Goal: Task Accomplishment & Management: Use online tool/utility

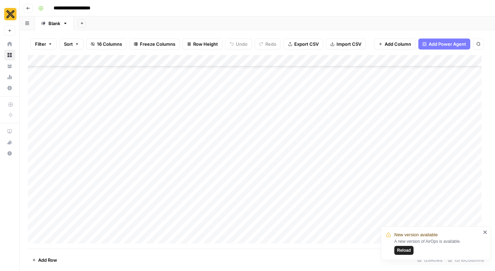
scroll to position [368, 0]
click at [373, 168] on div "Add Column" at bounding box center [257, 152] width 459 height 194
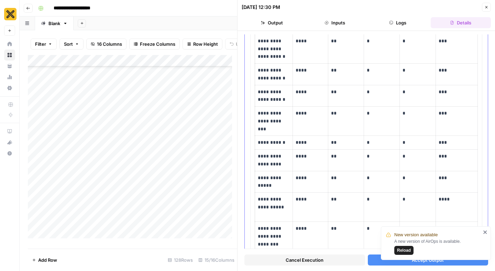
scroll to position [228, 0]
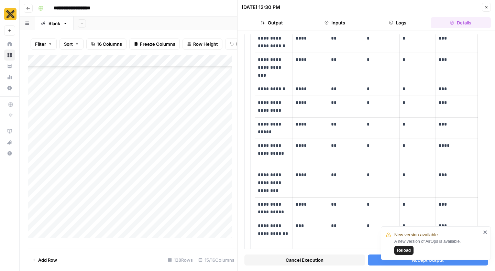
click at [380, 260] on button "Accept Output" at bounding box center [428, 260] width 121 height 11
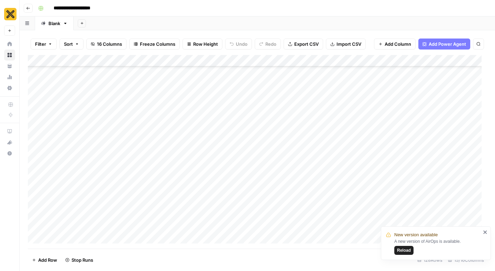
click at [486, 232] on icon "close" at bounding box center [485, 232] width 3 height 3
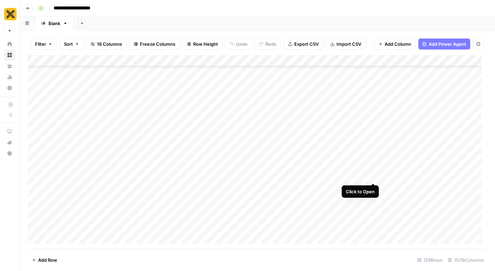
click at [375, 169] on div "Add Column" at bounding box center [257, 152] width 459 height 194
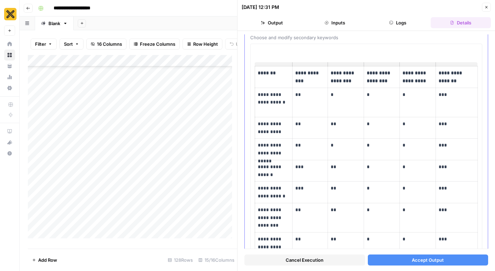
scroll to position [49, 0]
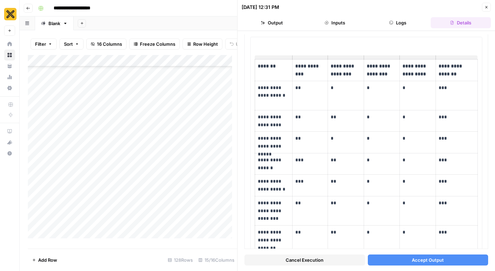
click at [386, 257] on button "Accept Output" at bounding box center [428, 260] width 121 height 11
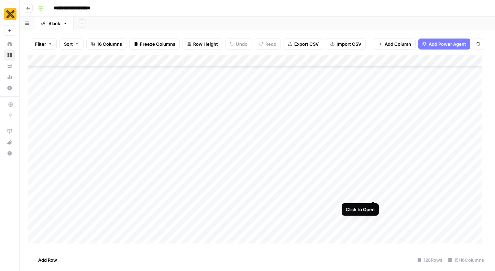
click at [372, 189] on div "Add Column" at bounding box center [257, 152] width 459 height 194
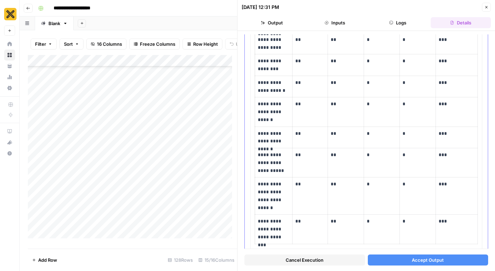
scroll to position [251, 0]
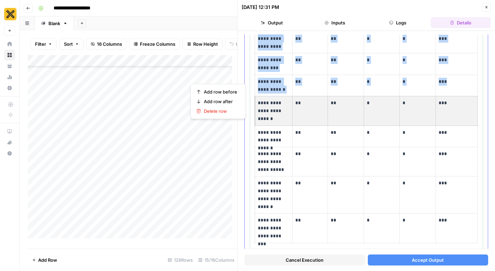
drag, startPoint x: 450, startPoint y: 114, endPoint x: 244, endPoint y: 115, distance: 206.4
click at [244, 115] on body "**********" at bounding box center [247, 135] width 495 height 271
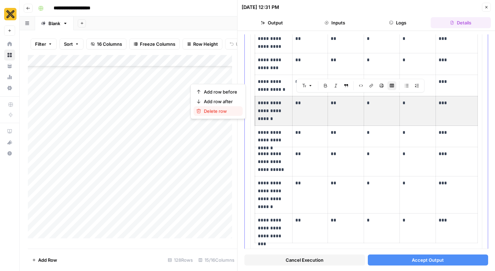
click at [219, 113] on span "Delete row" at bounding box center [220, 111] width 33 height 7
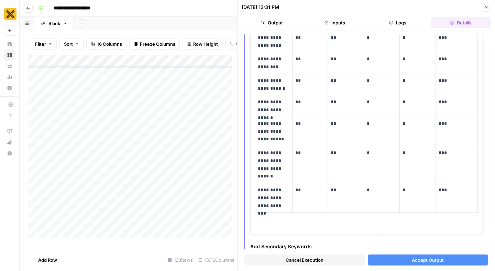
scroll to position [252, 0]
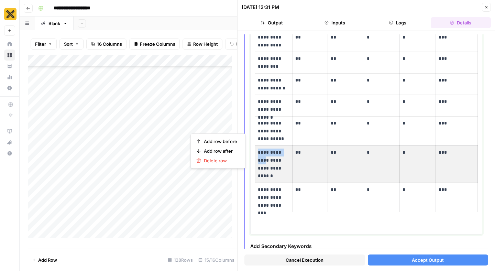
drag, startPoint x: 457, startPoint y: 167, endPoint x: 266, endPoint y: 160, distance: 191.4
click at [266, 160] on tr "**********" at bounding box center [366, 164] width 223 height 37
click at [225, 162] on span "Delete row" at bounding box center [220, 160] width 33 height 7
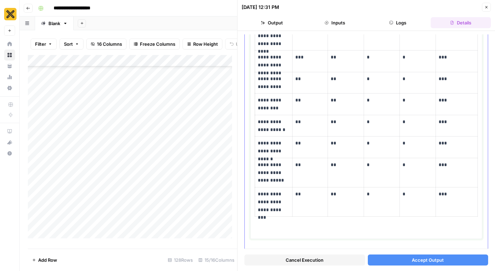
scroll to position [196, 0]
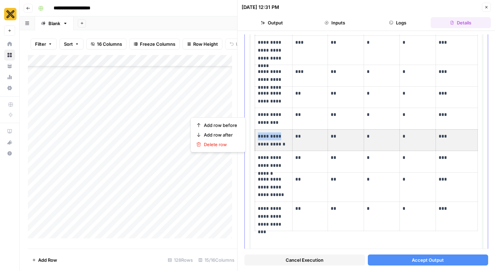
drag, startPoint x: 445, startPoint y: 140, endPoint x: 256, endPoint y: 141, distance: 189.2
click at [256, 141] on tr "**********" at bounding box center [366, 140] width 223 height 22
click at [222, 147] on span "Delete row" at bounding box center [220, 144] width 33 height 7
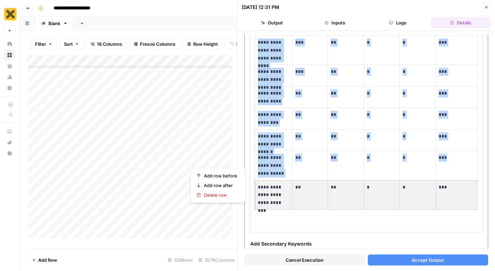
drag, startPoint x: 445, startPoint y: 205, endPoint x: 247, endPoint y: 199, distance: 198.3
click at [240, 199] on body "**********" at bounding box center [247, 135] width 495 height 271
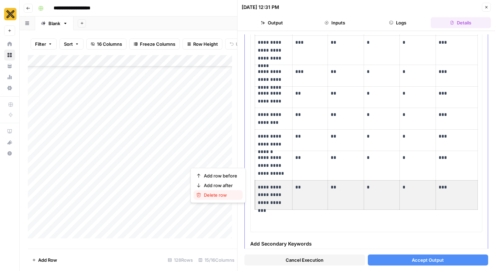
click at [238, 196] on div "Delete row" at bounding box center [218, 195] width 44 height 7
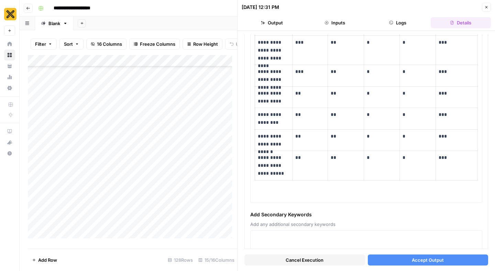
click at [412, 263] on span "Accept Output" at bounding box center [428, 260] width 32 height 7
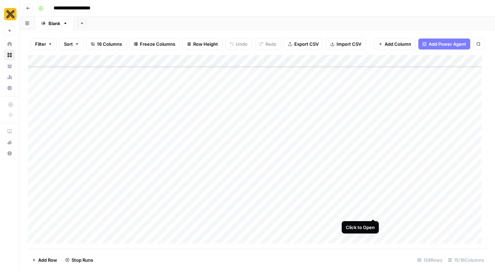
click at [372, 207] on div "Add Column" at bounding box center [257, 152] width 459 height 194
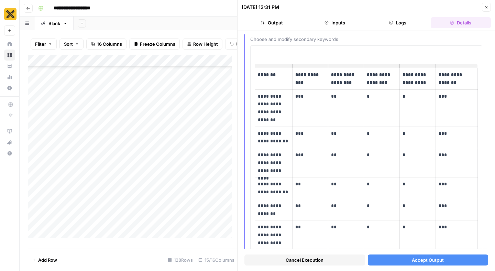
scroll to position [42, 0]
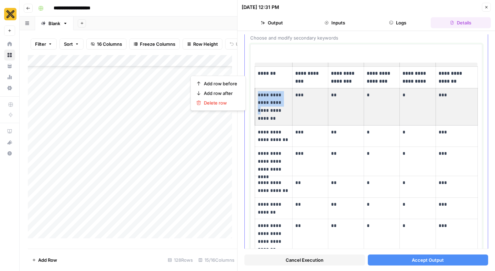
drag, startPoint x: 459, startPoint y: 106, endPoint x: 270, endPoint y: 107, distance: 189.2
click at [270, 107] on tr "**********" at bounding box center [366, 106] width 223 height 37
click at [238, 104] on div "Delete row" at bounding box center [218, 102] width 44 height 7
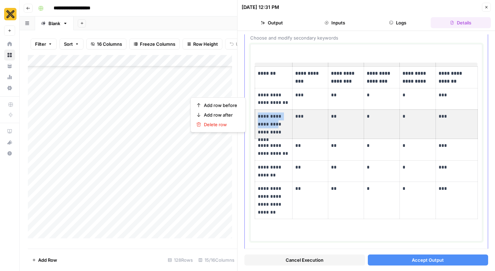
drag, startPoint x: 463, startPoint y: 127, endPoint x: 277, endPoint y: 124, distance: 185.8
click at [277, 124] on tr "**********" at bounding box center [366, 124] width 223 height 29
click at [236, 127] on span "Delete row" at bounding box center [220, 124] width 33 height 7
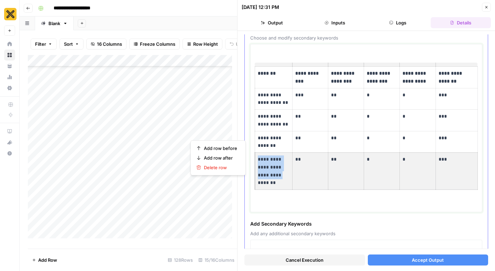
drag, startPoint x: 440, startPoint y: 172, endPoint x: 286, endPoint y: 172, distance: 154.1
click at [286, 172] on tr "**********" at bounding box center [366, 171] width 223 height 37
click at [235, 164] on span "Delete row" at bounding box center [220, 167] width 33 height 7
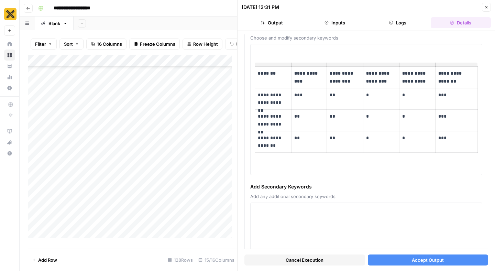
click at [395, 263] on button "Accept Output" at bounding box center [428, 260] width 121 height 11
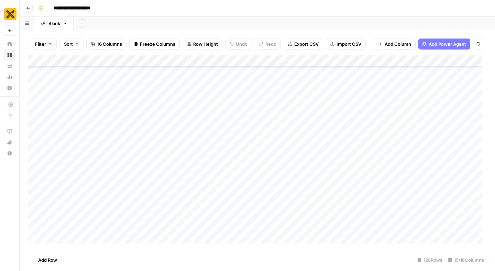
scroll to position [754, 0]
click at [373, 159] on div "Add Column" at bounding box center [257, 152] width 459 height 194
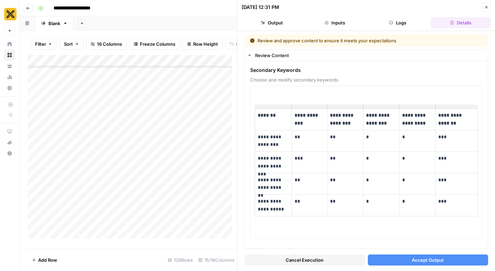
click at [402, 263] on button "Accept Output" at bounding box center [428, 260] width 121 height 11
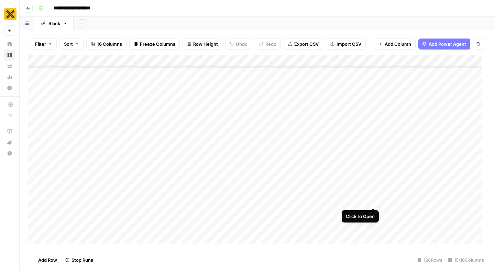
click at [374, 195] on div "Add Column" at bounding box center [257, 152] width 459 height 194
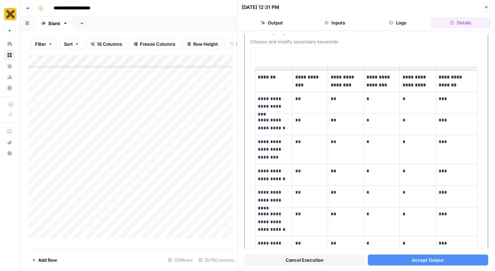
scroll to position [48, 0]
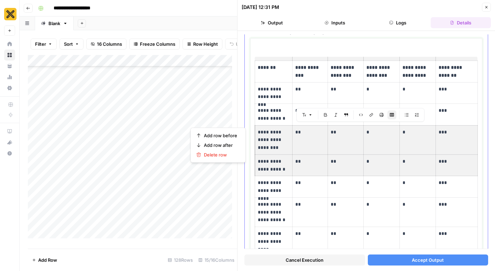
drag, startPoint x: 457, startPoint y: 160, endPoint x: 260, endPoint y: 142, distance: 197.6
click at [260, 142] on tbody "**********" at bounding box center [366, 173] width 223 height 225
click at [236, 155] on span "Delete row" at bounding box center [220, 154] width 33 height 7
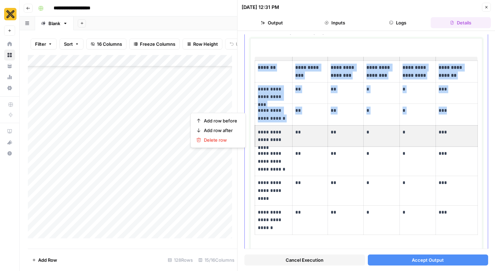
drag, startPoint x: 451, startPoint y: 134, endPoint x: 253, endPoint y: 134, distance: 198.2
click at [253, 134] on div "**********" at bounding box center [366, 147] width 232 height 219
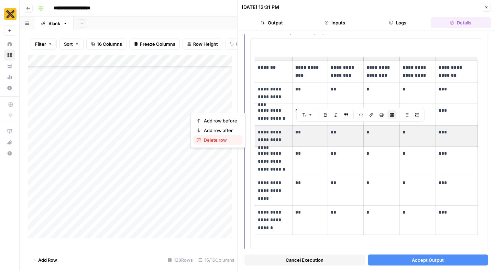
click at [236, 139] on span "Delete row" at bounding box center [220, 140] width 33 height 7
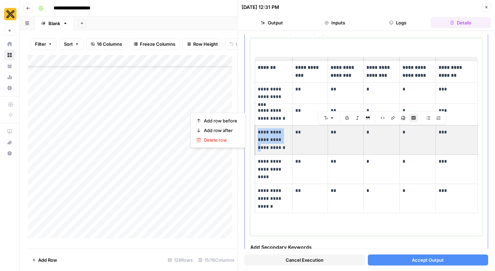
drag, startPoint x: 453, startPoint y: 141, endPoint x: 273, endPoint y: 138, distance: 180.7
click at [273, 138] on tr "**********" at bounding box center [366, 139] width 223 height 29
click at [232, 142] on span "Delete row" at bounding box center [220, 140] width 33 height 7
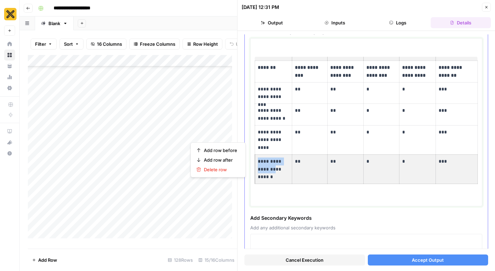
drag, startPoint x: 447, startPoint y: 178, endPoint x: 268, endPoint y: 170, distance: 178.4
click at [268, 170] on tr "**********" at bounding box center [366, 168] width 223 height 29
click at [236, 170] on span "Delete row" at bounding box center [220, 169] width 33 height 7
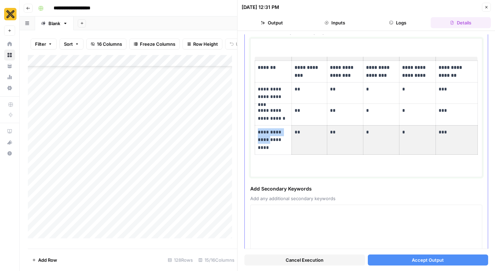
drag, startPoint x: 443, startPoint y: 139, endPoint x: 275, endPoint y: 139, distance: 168.6
click at [275, 139] on tr "**********" at bounding box center [366, 139] width 223 height 29
click at [222, 140] on span "Delete row" at bounding box center [220, 140] width 33 height 7
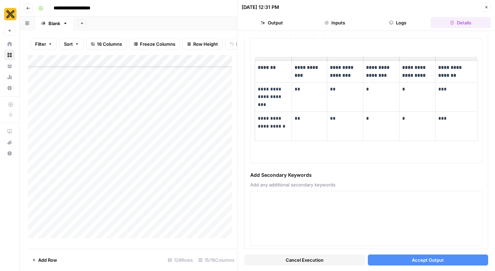
click at [316, 263] on span "Cancel Execution" at bounding box center [305, 260] width 38 height 7
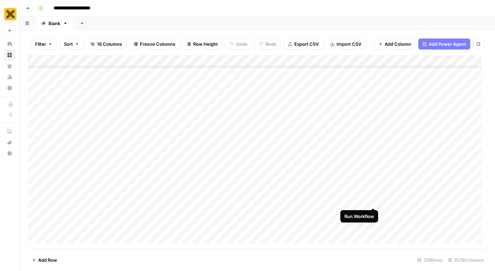
click at [374, 196] on div "Add Column" at bounding box center [257, 152] width 459 height 194
click at [375, 213] on div "Add Column" at bounding box center [257, 152] width 459 height 194
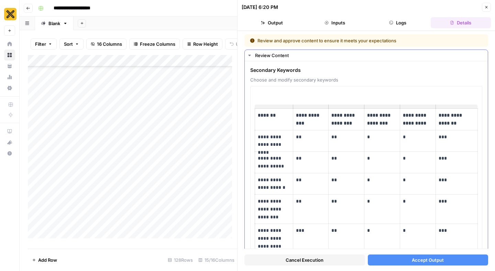
scroll to position [60, 0]
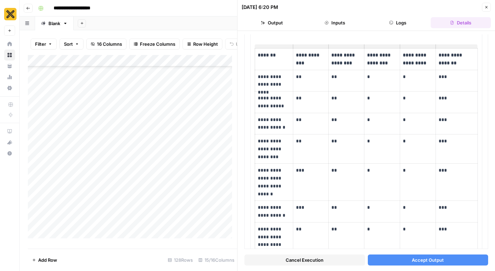
click at [488, 9] on icon "button" at bounding box center [487, 7] width 4 height 4
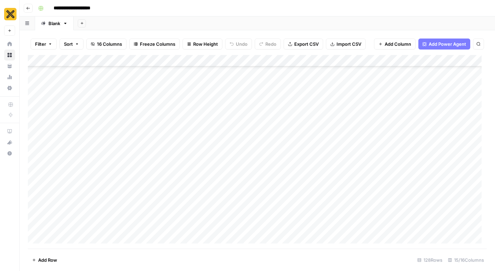
scroll to position [826, 0]
click at [373, 141] on div "Add Column" at bounding box center [257, 152] width 459 height 194
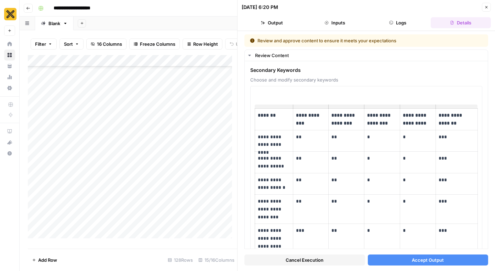
click at [485, 7] on icon "button" at bounding box center [487, 7] width 4 height 4
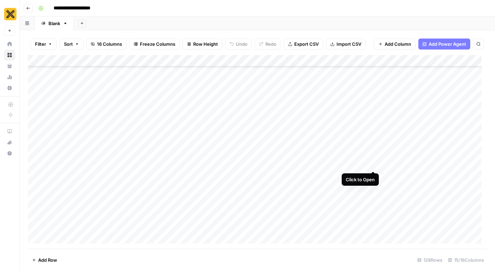
click at [373, 159] on div "Add Column" at bounding box center [257, 152] width 459 height 194
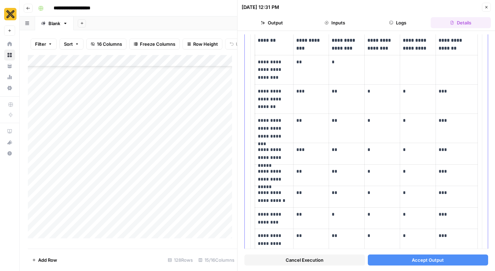
scroll to position [94, 0]
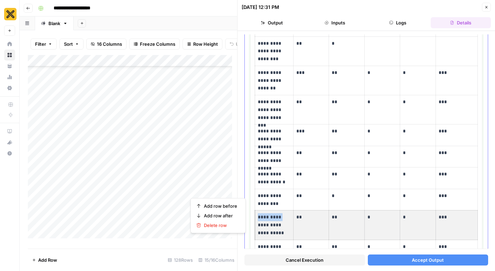
drag, startPoint x: 450, startPoint y: 229, endPoint x: 272, endPoint y: 225, distance: 177.6
click at [272, 225] on tr "**********" at bounding box center [366, 225] width 223 height 29
click at [225, 224] on span "Delete row" at bounding box center [220, 225] width 33 height 7
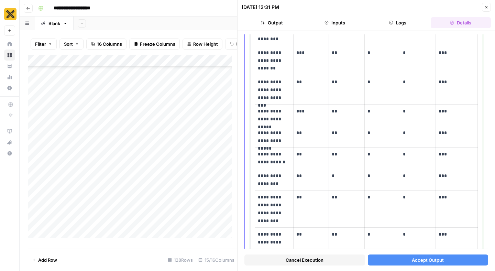
scroll to position [129, 0]
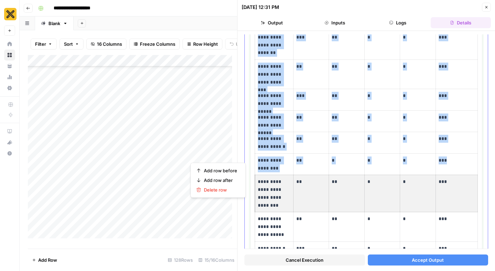
drag, startPoint x: 461, startPoint y: 195, endPoint x: 250, endPoint y: 195, distance: 210.6
click at [250, 195] on div "**********" at bounding box center [366, 152] width 232 height 391
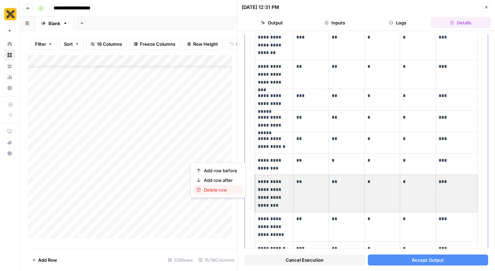
click at [238, 192] on div "Delete row" at bounding box center [218, 189] width 44 height 7
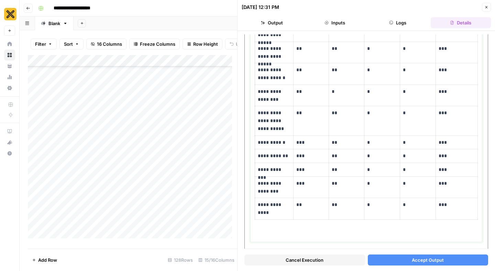
scroll to position [205, 0]
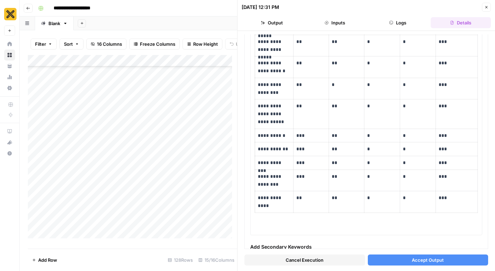
click at [391, 261] on button "Accept Output" at bounding box center [428, 260] width 121 height 11
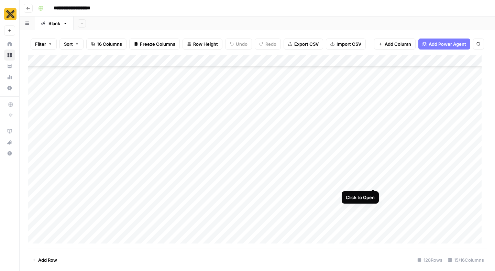
click at [373, 177] on div "Add Column" at bounding box center [257, 152] width 459 height 194
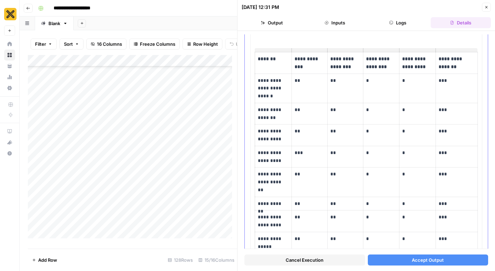
scroll to position [65, 0]
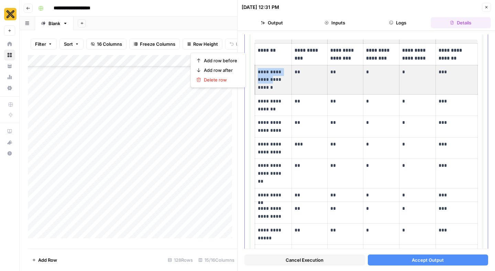
drag, startPoint x: 451, startPoint y: 85, endPoint x: 278, endPoint y: 82, distance: 172.7
click at [278, 82] on tr "**********" at bounding box center [366, 79] width 223 height 29
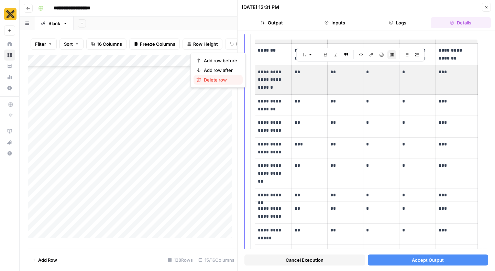
click at [237, 80] on span "Delete row" at bounding box center [220, 79] width 33 height 7
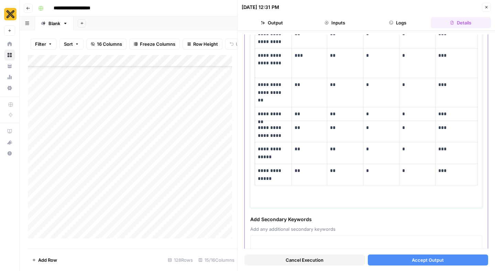
scroll to position [170, 0]
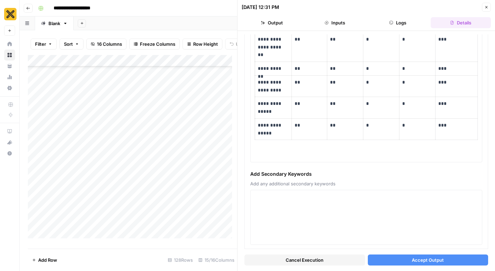
click at [398, 261] on button "Accept Output" at bounding box center [428, 260] width 121 height 11
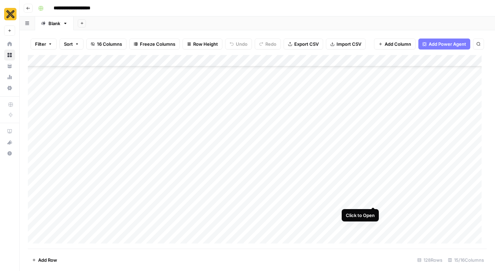
click at [373, 194] on div "Add Column" at bounding box center [257, 152] width 459 height 194
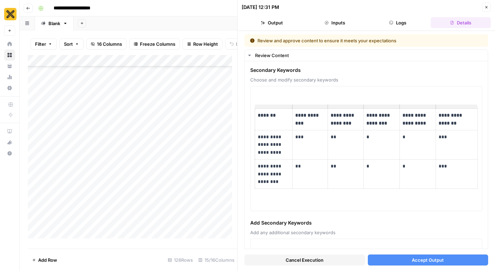
click at [384, 257] on button "Accept Output" at bounding box center [428, 260] width 121 height 11
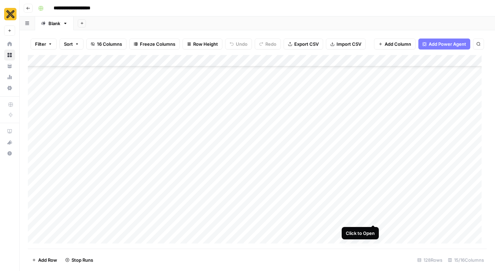
click at [374, 213] on div "Add Column" at bounding box center [257, 152] width 459 height 194
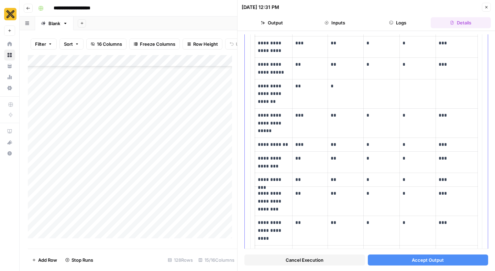
scroll to position [101, 0]
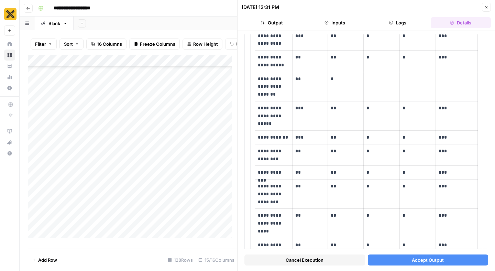
click at [385, 257] on button "Accept Output" at bounding box center [428, 260] width 121 height 11
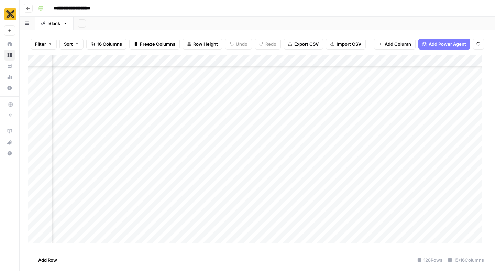
scroll to position [869, 557]
click at [429, 191] on div "Add Column" at bounding box center [257, 152] width 459 height 194
click at [340, 191] on div "Add Column" at bounding box center [257, 152] width 459 height 194
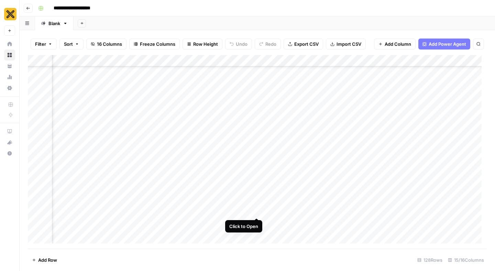
click at [258, 205] on div "Add Column" at bounding box center [257, 152] width 459 height 194
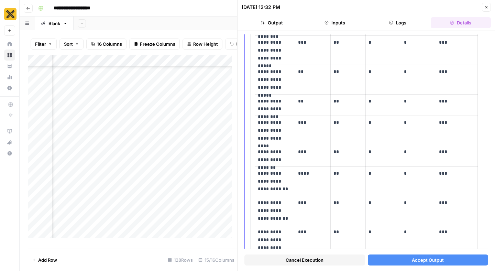
scroll to position [488, 0]
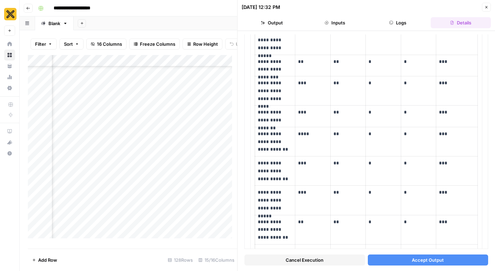
click at [397, 263] on button "Accept Output" at bounding box center [428, 260] width 121 height 11
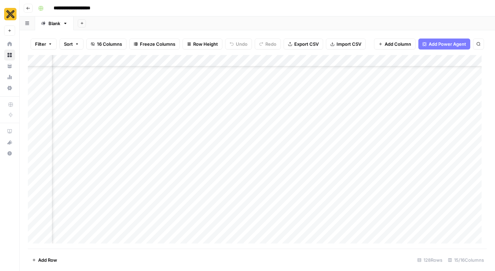
scroll to position [880, 117]
click at [257, 213] on div "Add Column" at bounding box center [257, 152] width 459 height 194
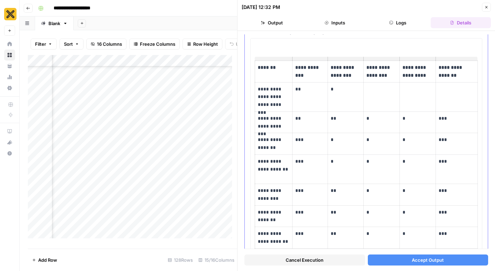
scroll to position [53, 0]
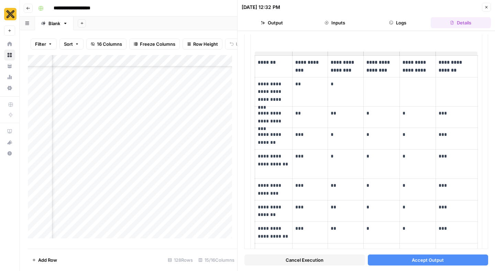
click at [385, 262] on button "Accept Output" at bounding box center [428, 260] width 121 height 11
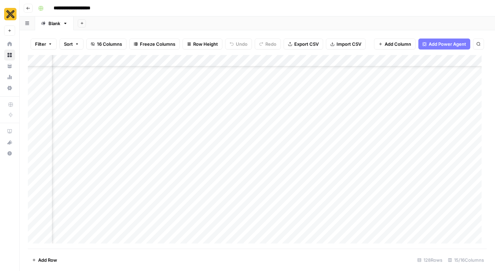
scroll to position [978, 117]
click at [257, 133] on div "Add Column" at bounding box center [257, 152] width 459 height 194
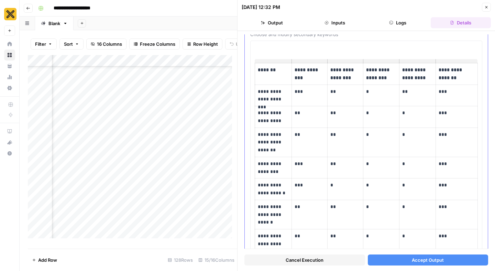
scroll to position [49, 0]
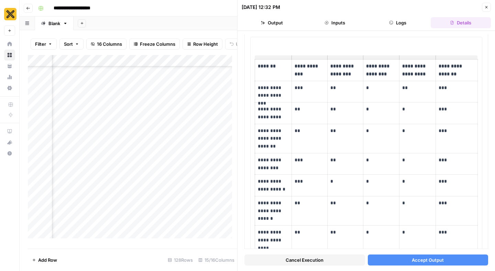
click at [382, 260] on button "Accept Output" at bounding box center [428, 260] width 121 height 11
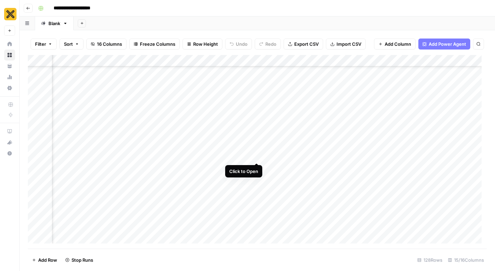
click at [256, 151] on div "Add Column" at bounding box center [257, 152] width 459 height 194
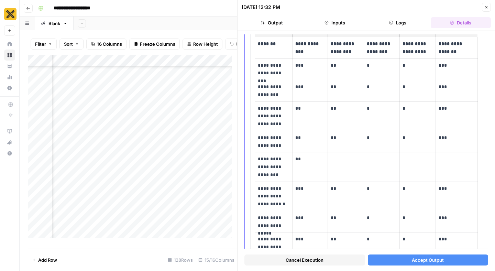
scroll to position [67, 0]
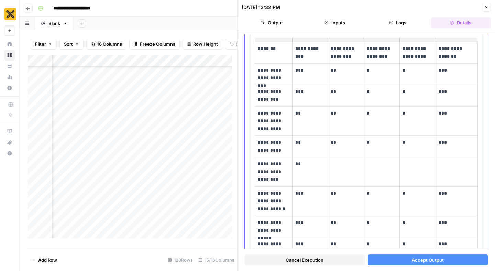
drag, startPoint x: 450, startPoint y: 116, endPoint x: 444, endPoint y: 116, distance: 6.2
click at [448, 116] on p "***" at bounding box center [456, 113] width 35 height 8
click at [266, 117] on p "**********" at bounding box center [273, 120] width 31 height 23
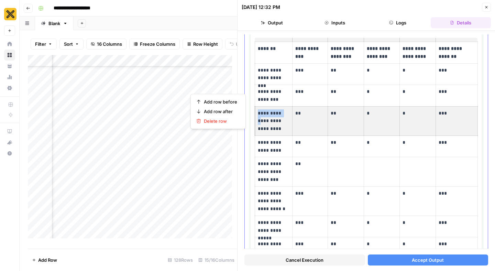
drag, startPoint x: 447, startPoint y: 120, endPoint x: 259, endPoint y: 120, distance: 187.5
click at [259, 120] on tr "**********" at bounding box center [366, 120] width 223 height 29
click at [225, 120] on span "Delete row" at bounding box center [220, 121] width 33 height 7
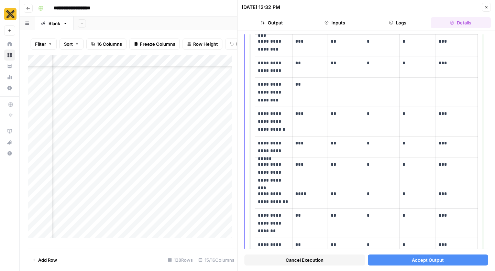
scroll to position [127, 0]
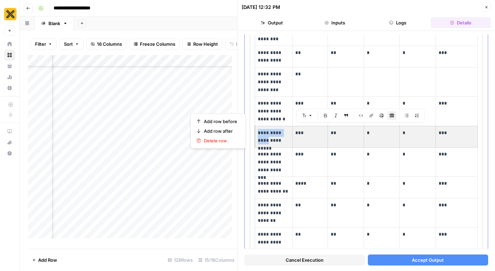
drag, startPoint x: 455, startPoint y: 139, endPoint x: 263, endPoint y: 140, distance: 192.0
click at [263, 140] on tr "**********" at bounding box center [366, 137] width 223 height 22
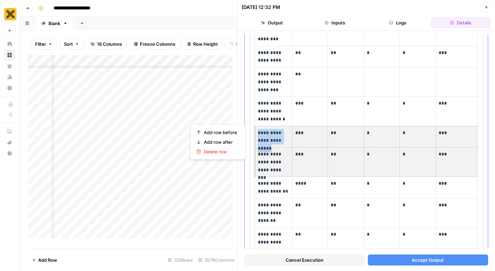
drag, startPoint x: 456, startPoint y: 162, endPoint x: 257, endPoint y: 145, distance: 199.9
click at [257, 145] on tbody "**********" at bounding box center [366, 133] width 223 height 305
click at [226, 150] on span "Delete row" at bounding box center [220, 151] width 33 height 7
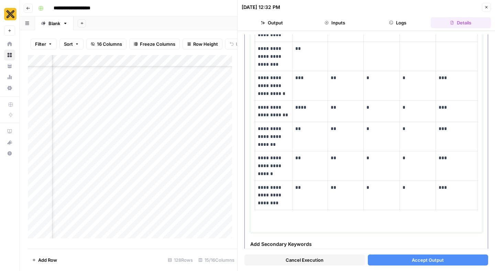
scroll to position [183, 0]
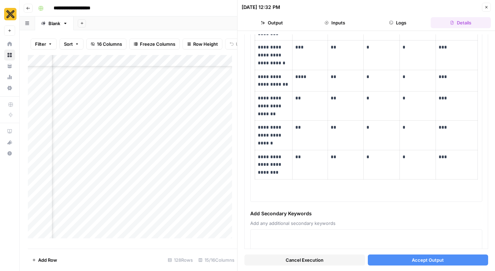
click at [376, 259] on button "Accept Output" at bounding box center [428, 260] width 121 height 11
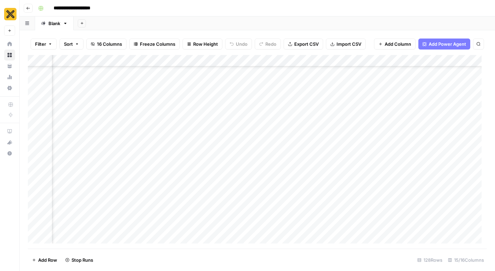
click at [257, 168] on div "Add Column" at bounding box center [257, 152] width 459 height 194
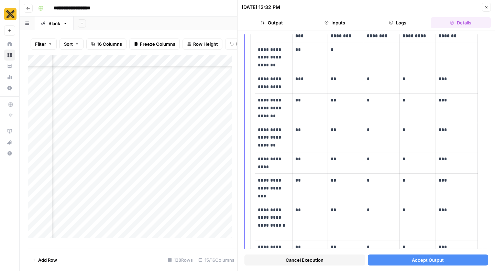
scroll to position [92, 0]
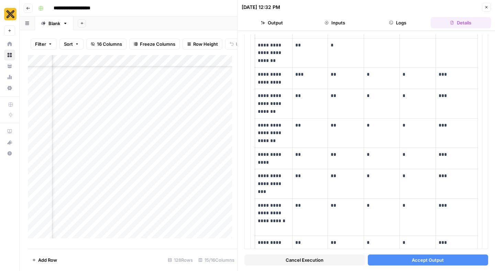
click at [400, 262] on button "Accept Output" at bounding box center [428, 260] width 121 height 11
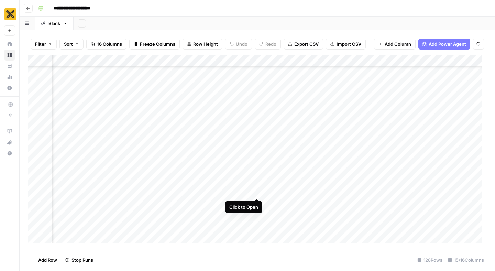
click at [258, 186] on div "Add Column" at bounding box center [257, 152] width 459 height 194
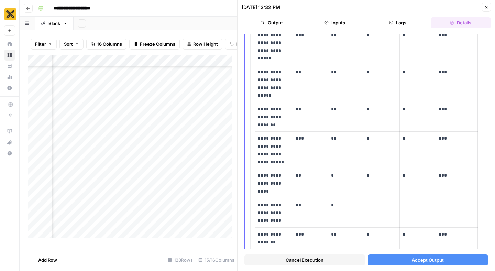
scroll to position [206, 0]
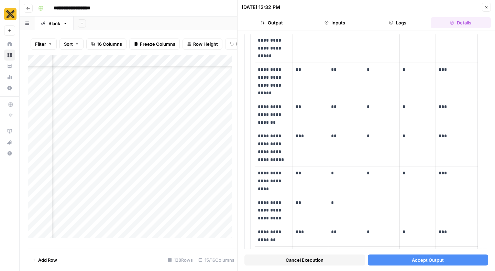
click at [389, 258] on button "Accept Output" at bounding box center [428, 260] width 121 height 11
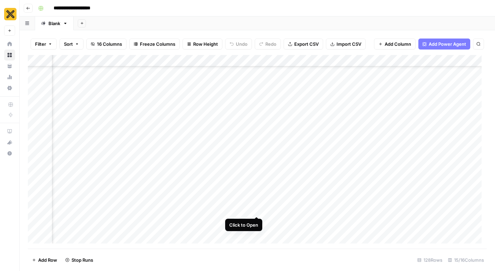
click at [257, 203] on div "Add Column" at bounding box center [257, 152] width 459 height 194
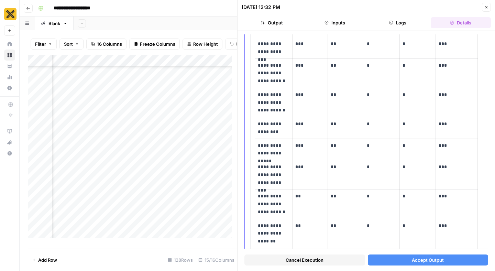
scroll to position [119, 0]
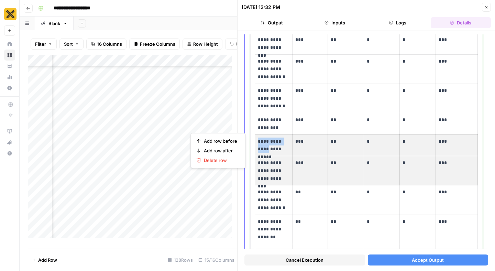
drag, startPoint x: 446, startPoint y: 167, endPoint x: 263, endPoint y: 147, distance: 183.7
click at [263, 147] on tbody "**********" at bounding box center [366, 182] width 223 height 385
click at [226, 159] on span "Delete row" at bounding box center [220, 160] width 33 height 7
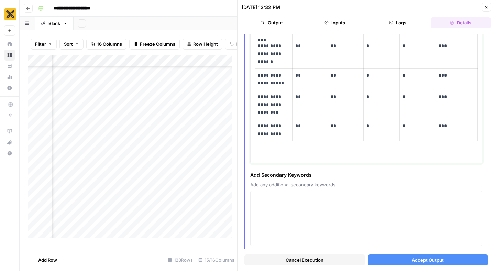
scroll to position [308, 0]
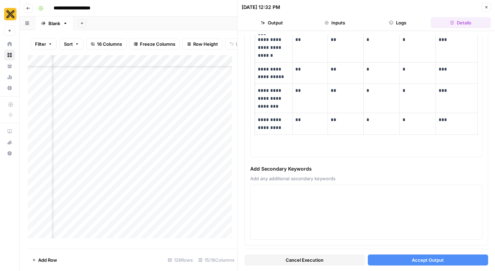
click at [412, 258] on span "Accept Output" at bounding box center [428, 260] width 32 height 7
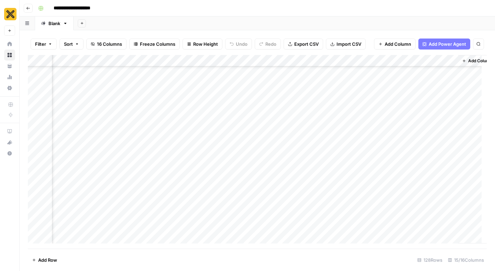
scroll to position [862, 619]
click at [356, 194] on div "Add Column" at bounding box center [257, 152] width 459 height 194
click at [406, 188] on div "Add Column" at bounding box center [257, 152] width 459 height 194
click at [406, 207] on div "Add Column" at bounding box center [257, 152] width 459 height 194
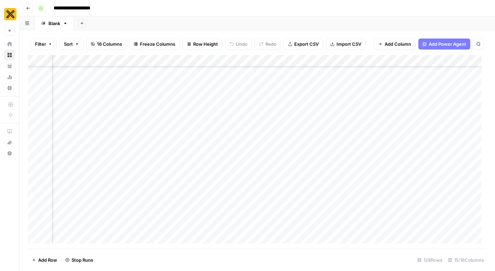
scroll to position [438, 360]
click at [351, 228] on div "Add Column" at bounding box center [257, 152] width 459 height 194
click at [353, 241] on div "Add Column" at bounding box center [257, 152] width 459 height 194
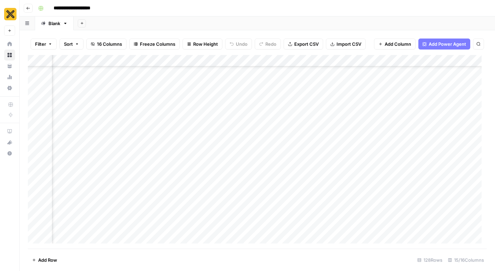
click at [381, 174] on div "Add Column" at bounding box center [257, 152] width 459 height 194
click at [382, 191] on div "Add Column" at bounding box center [257, 152] width 459 height 194
click at [323, 225] on div "Add Column" at bounding box center [257, 152] width 459 height 194
click at [324, 241] on div "Add Column" at bounding box center [257, 152] width 459 height 194
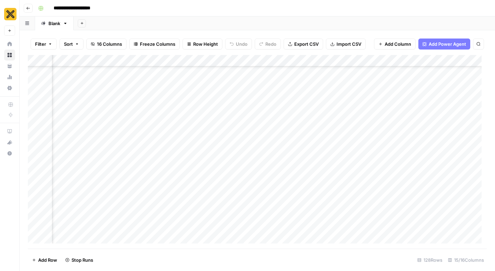
scroll to position [673, 254]
click at [454, 176] on div "Add Column" at bounding box center [257, 152] width 459 height 194
click at [457, 190] on div "Add Column" at bounding box center [257, 152] width 459 height 194
click at [458, 205] on div "Add Column" at bounding box center [257, 152] width 459 height 194
click at [458, 223] on div "Add Column" at bounding box center [257, 152] width 459 height 194
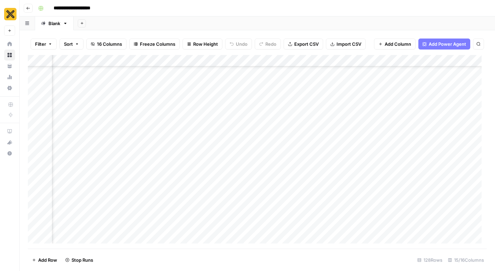
scroll to position [763, 254]
click at [463, 172] on div "Add Column" at bounding box center [257, 152] width 459 height 194
click at [453, 216] on div "Add Column" at bounding box center [257, 152] width 459 height 194
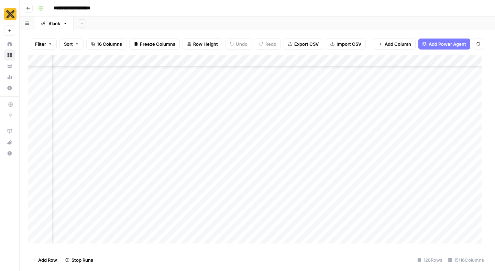
click at [460, 172] on div "Add Column" at bounding box center [257, 152] width 459 height 194
click at [459, 184] on div "Add Column" at bounding box center [257, 152] width 459 height 194
click at [422, 163] on div "Add Column" at bounding box center [257, 152] width 459 height 194
click at [425, 185] on div "Add Column" at bounding box center [257, 152] width 459 height 194
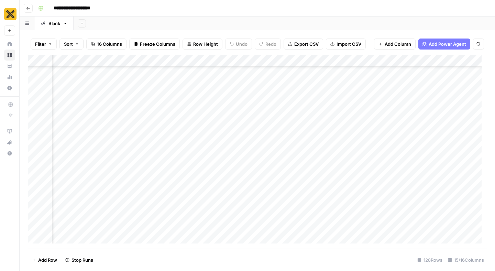
scroll to position [872, 540]
click at [424, 132] on div "Add Column" at bounding box center [257, 152] width 459 height 194
click at [442, 124] on div "Add Column" at bounding box center [257, 152] width 459 height 194
click at [439, 144] on div "Add Column" at bounding box center [257, 152] width 459 height 194
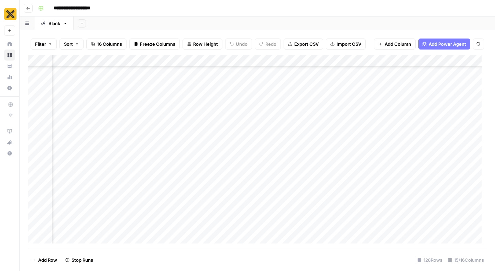
click at [438, 157] on div "Add Column" at bounding box center [257, 152] width 459 height 194
click at [437, 177] on div "Add Column" at bounding box center [257, 152] width 459 height 194
click at [436, 193] on div "Add Column" at bounding box center [257, 152] width 459 height 194
click at [436, 213] on div "Add Column" at bounding box center [257, 152] width 459 height 194
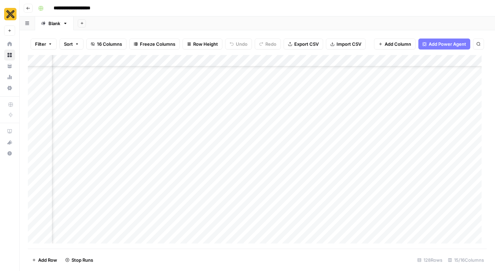
click at [440, 171] on div "Add Column" at bounding box center [257, 152] width 459 height 194
click at [436, 189] on div "Add Column" at bounding box center [257, 152] width 459 height 194
click at [430, 183] on div "Add Column" at bounding box center [257, 152] width 459 height 194
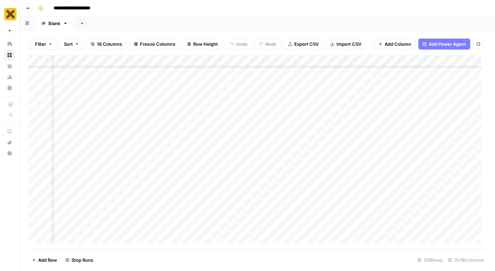
click at [431, 158] on div "Add Column" at bounding box center [257, 152] width 459 height 194
click at [431, 173] on div "Add Column" at bounding box center [257, 152] width 459 height 194
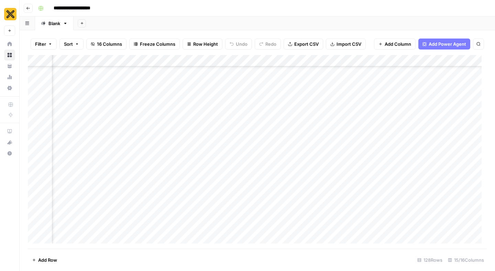
click at [295, 102] on div "Add Column" at bounding box center [257, 152] width 459 height 194
click at [296, 117] on div "Add Column" at bounding box center [257, 152] width 459 height 194
click at [298, 136] on div "Add Column" at bounding box center [257, 152] width 459 height 194
drag, startPoint x: 298, startPoint y: 151, endPoint x: 291, endPoint y: 153, distance: 7.8
click at [298, 151] on div "Add Column" at bounding box center [257, 152] width 459 height 194
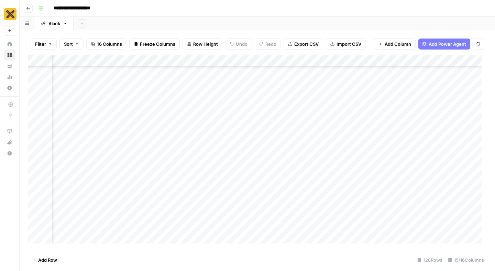
scroll to position [638, 388]
click at [334, 156] on div "Add Column" at bounding box center [257, 152] width 459 height 194
click at [334, 172] on div "Add Column" at bounding box center [257, 152] width 459 height 194
click at [334, 185] on div "Add Column" at bounding box center [257, 152] width 459 height 194
click at [335, 201] on div "Add Column" at bounding box center [257, 152] width 459 height 194
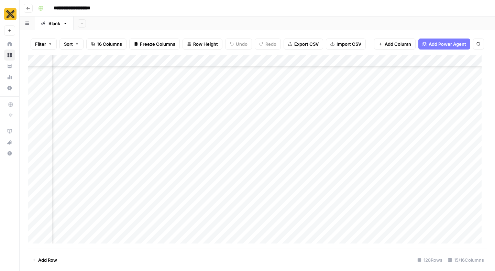
scroll to position [771, 306]
click at [415, 143] on div "Add Column" at bounding box center [257, 152] width 459 height 194
click at [395, 189] on div "Add Column" at bounding box center [257, 152] width 459 height 194
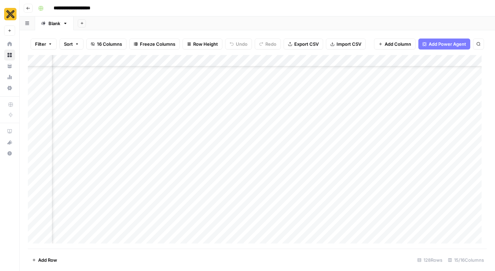
click at [376, 172] on div "Add Column" at bounding box center [257, 152] width 459 height 194
click at [378, 187] on div "Add Column" at bounding box center [257, 152] width 459 height 194
click at [357, 213] on div "Add Column" at bounding box center [257, 152] width 459 height 194
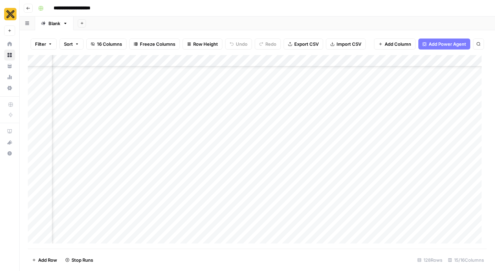
click at [272, 164] on div "Add Column" at bounding box center [257, 152] width 459 height 194
drag, startPoint x: 317, startPoint y: 247, endPoint x: 284, endPoint y: 240, distance: 34.4
click at [284, 240] on div "Add Column" at bounding box center [257, 152] width 459 height 194
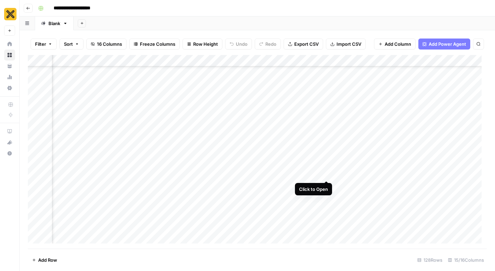
click at [327, 168] on div "Add Column" at bounding box center [257, 152] width 459 height 194
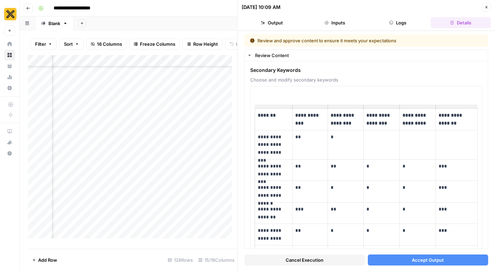
click at [395, 258] on button "Accept Output" at bounding box center [428, 260] width 121 height 11
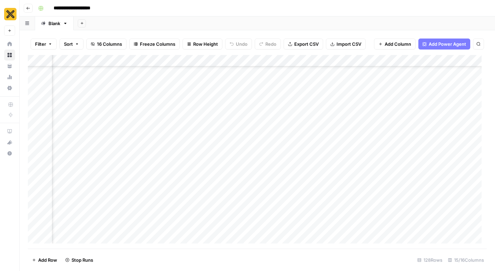
scroll to position [1022, 47]
click at [38, 234] on div "Add Column" at bounding box center [257, 152] width 459 height 194
click at [35, 232] on div "Add Column" at bounding box center [257, 152] width 459 height 194
click at [35, 231] on div "Add Column" at bounding box center [257, 152] width 459 height 194
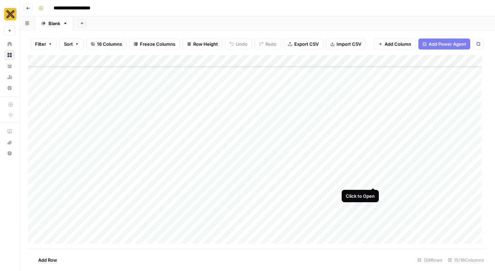
click at [373, 175] on div "Add Column" at bounding box center [257, 152] width 459 height 194
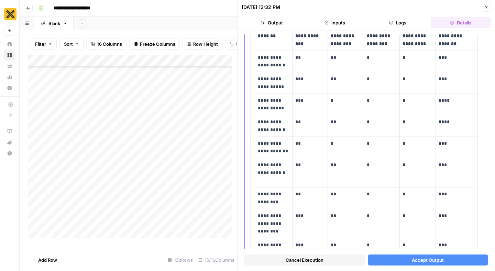
scroll to position [82, 0]
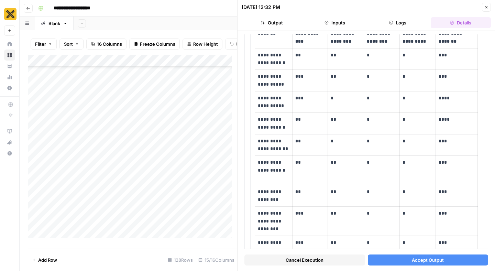
click at [403, 258] on button "Accept Output" at bounding box center [428, 260] width 121 height 11
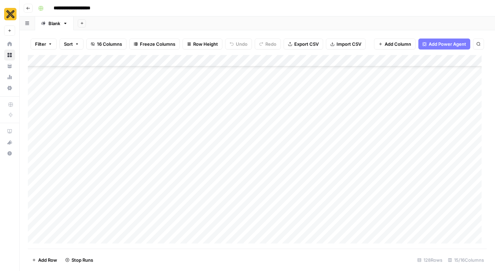
click at [30, 231] on div "Add Column" at bounding box center [257, 152] width 459 height 194
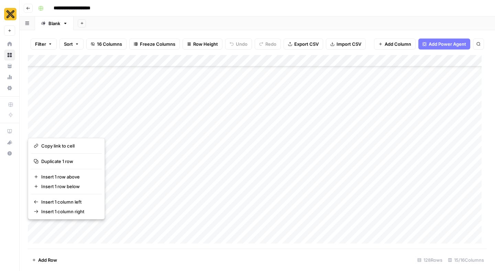
click at [35, 231] on button "button" at bounding box center [40, 231] width 24 height 18
click at [38, 231] on button "button" at bounding box center [40, 231] width 24 height 18
click at [48, 248] on div "Add Column" at bounding box center [257, 152] width 459 height 194
click at [87, 263] on footer "Add Row 128 Rows 15/16 Columns" at bounding box center [257, 260] width 459 height 22
click at [36, 232] on div "Add Column" at bounding box center [257, 152] width 459 height 194
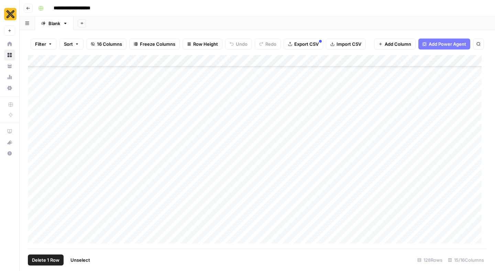
click at [40, 260] on span "Delete 1 Row" at bounding box center [46, 260] width 28 height 7
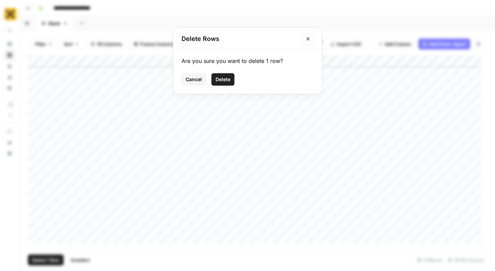
click at [221, 80] on span "Delete" at bounding box center [223, 79] width 15 height 7
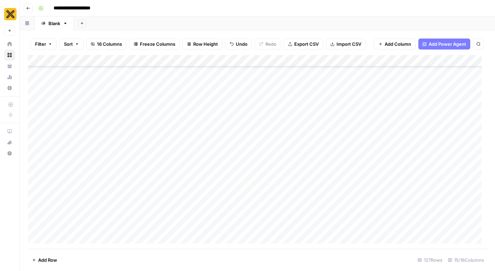
click at [314, 229] on div "Add Column" at bounding box center [257, 152] width 459 height 194
click at [365, 230] on div "Add Column" at bounding box center [257, 152] width 459 height 194
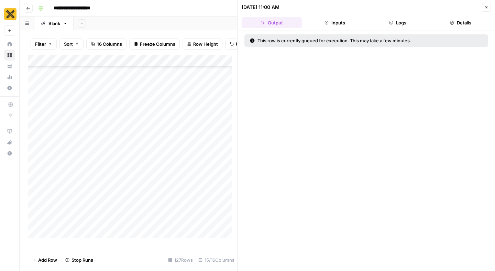
click at [486, 6] on icon "button" at bounding box center [487, 7] width 4 height 4
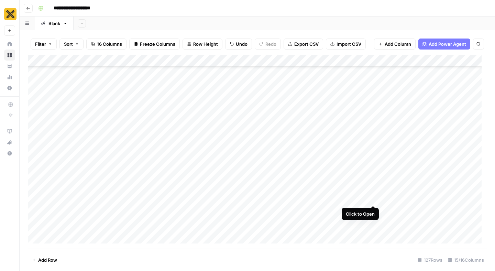
click at [374, 193] on div "Add Column" at bounding box center [257, 152] width 459 height 194
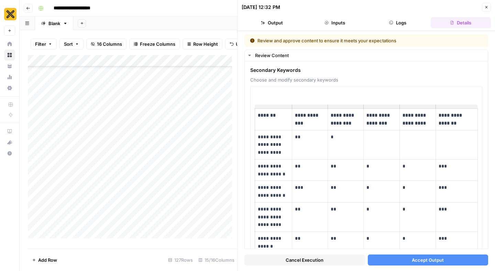
click at [412, 259] on span "Accept Output" at bounding box center [428, 260] width 32 height 7
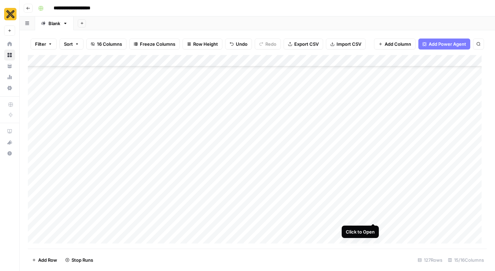
click at [373, 210] on div "Add Column" at bounding box center [257, 152] width 459 height 194
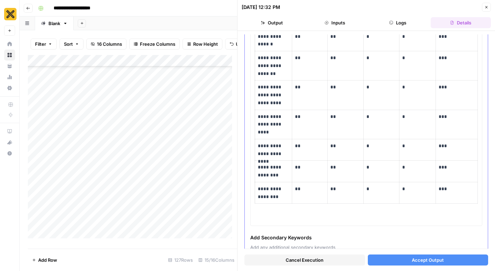
scroll to position [186, 0]
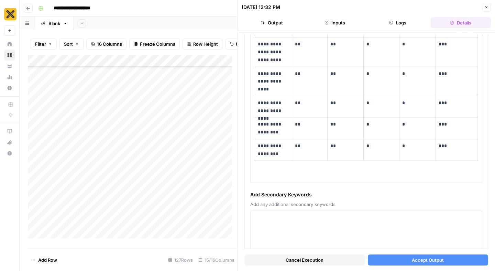
click at [426, 258] on span "Accept Output" at bounding box center [428, 260] width 32 height 7
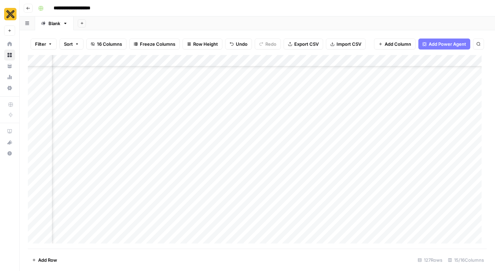
scroll to position [636, 492]
click at [472, 153] on div "Add Column" at bounding box center [257, 152] width 459 height 194
click at [471, 171] on div "Add Column" at bounding box center [257, 152] width 459 height 194
click at [473, 185] on div "Add Column" at bounding box center [257, 152] width 459 height 194
click at [473, 204] on div "Add Column" at bounding box center [257, 152] width 459 height 194
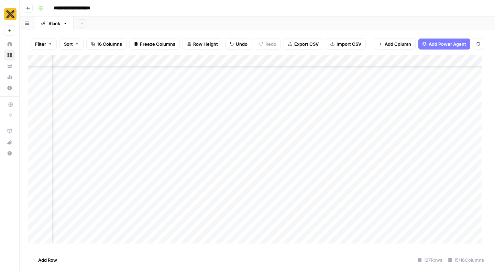
click at [476, 152] on div "Add Column" at bounding box center [257, 152] width 459 height 194
click at [473, 167] on div "Add Column" at bounding box center [257, 152] width 459 height 194
click at [468, 93] on div "Add Column" at bounding box center [257, 152] width 459 height 194
click at [472, 203] on div "Add Column" at bounding box center [257, 152] width 459 height 194
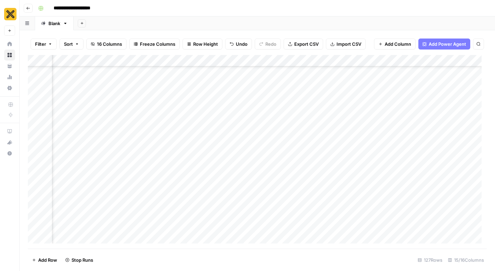
click at [471, 218] on div "Add Column" at bounding box center [257, 152] width 459 height 194
click at [472, 169] on div "Add Column" at bounding box center [257, 152] width 459 height 194
click at [472, 186] on div "Add Column" at bounding box center [257, 152] width 459 height 194
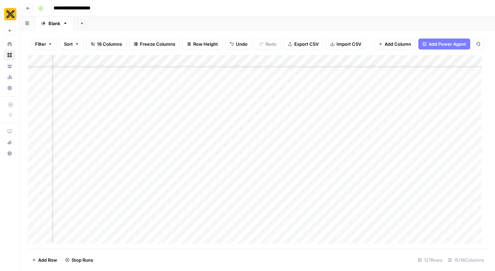
click at [476, 201] on div "Add Column" at bounding box center [257, 152] width 459 height 194
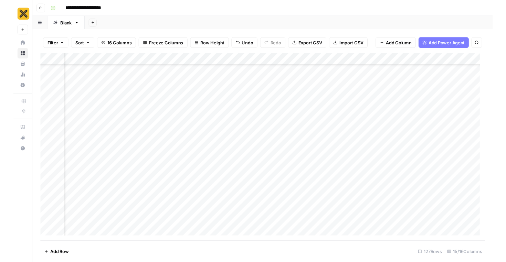
scroll to position [1031, 492]
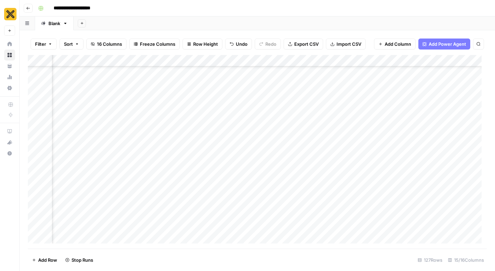
click at [472, 154] on div "Add Column" at bounding box center [257, 152] width 459 height 194
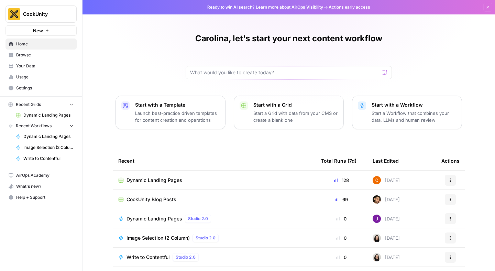
click at [150, 180] on span "Dynamic Landing Pages" at bounding box center [155, 180] width 56 height 7
